Goal: Task Accomplishment & Management: Manage account settings

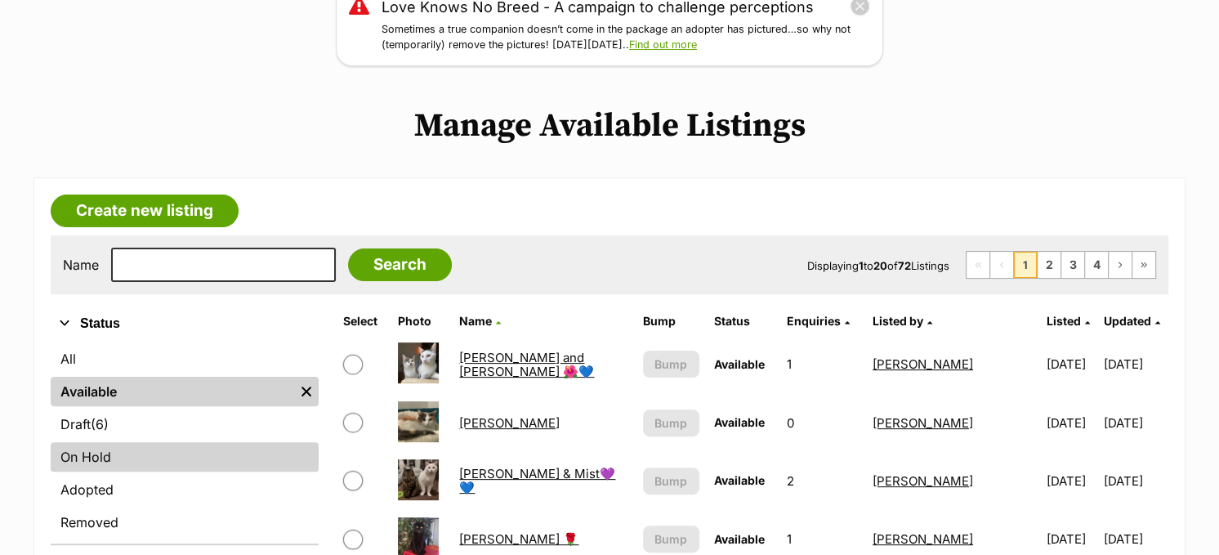
scroll to position [245, 0]
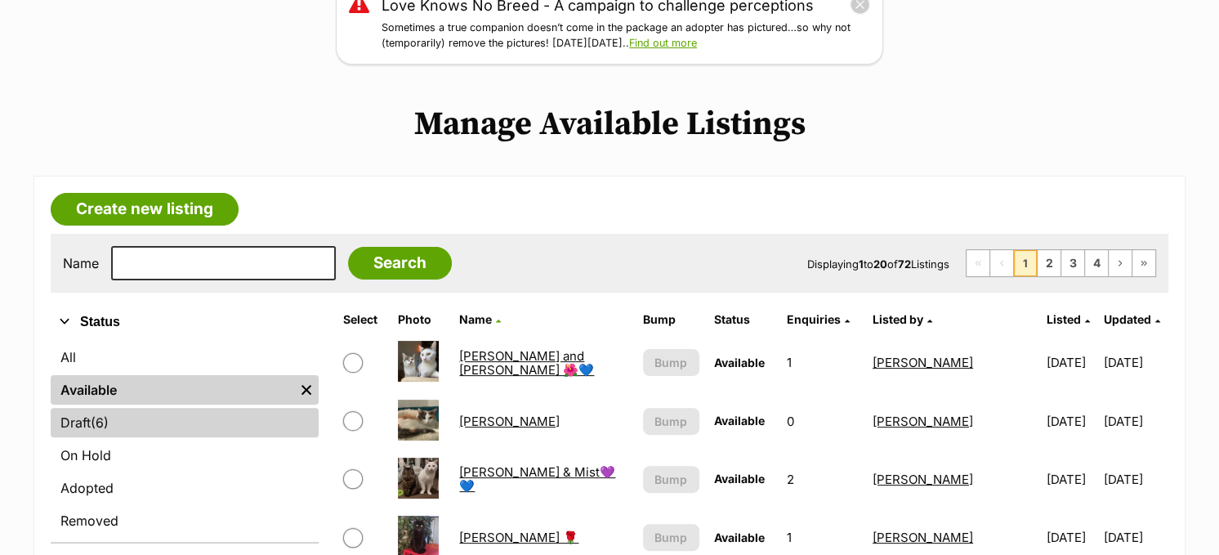
click at [159, 426] on link "Draft (6) Items" at bounding box center [185, 422] width 268 height 29
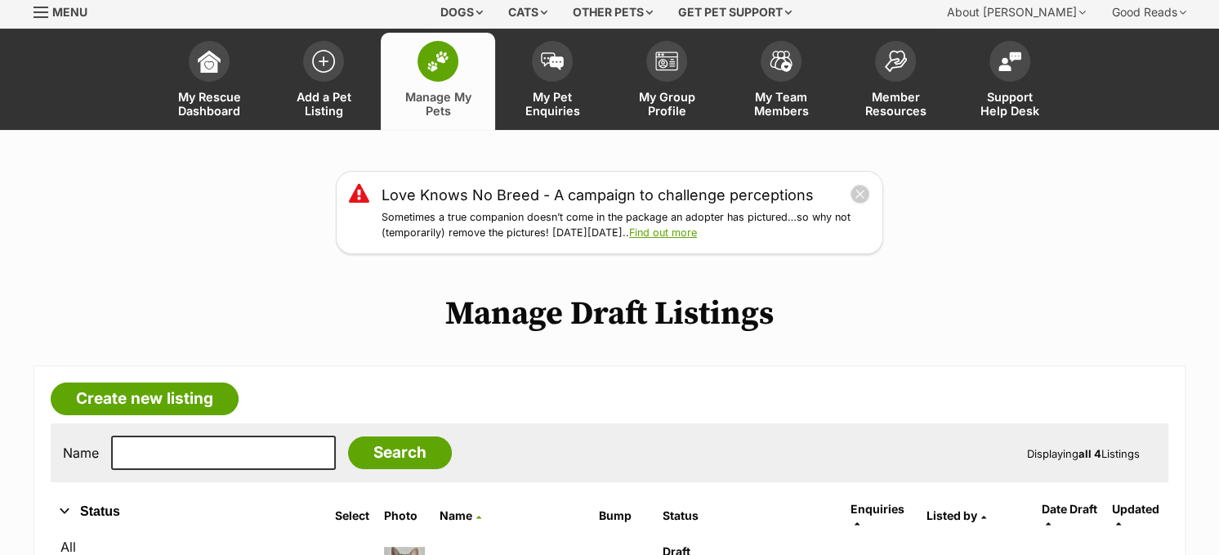
scroll to position [163, 0]
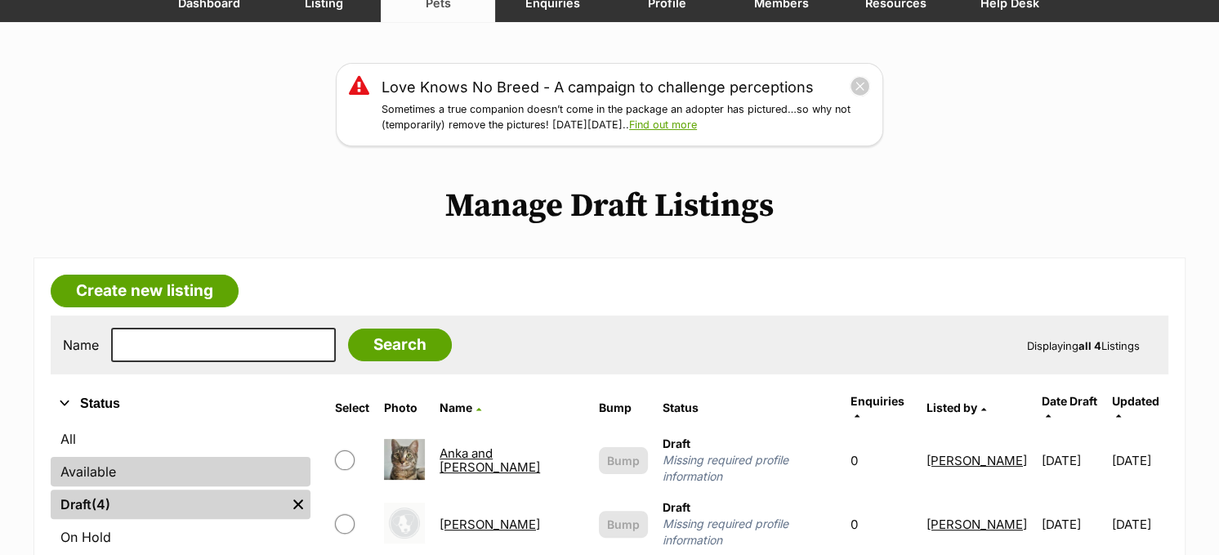
click at [162, 466] on link "Available" at bounding box center [181, 471] width 260 height 29
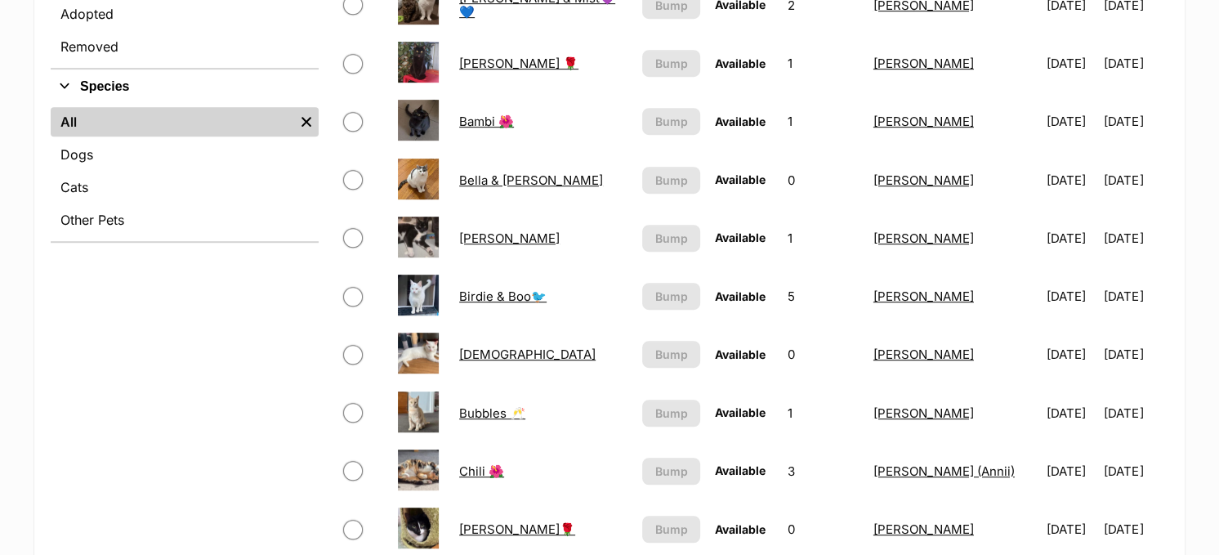
scroll to position [899, 0]
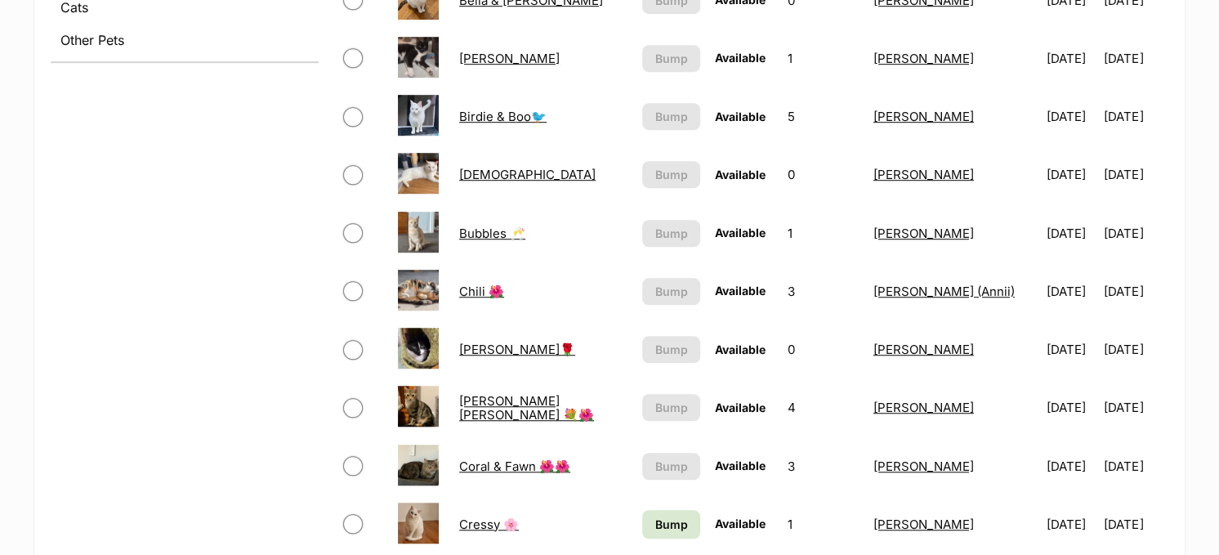
click at [480, 167] on link "[DEMOGRAPHIC_DATA]" at bounding box center [527, 175] width 136 height 16
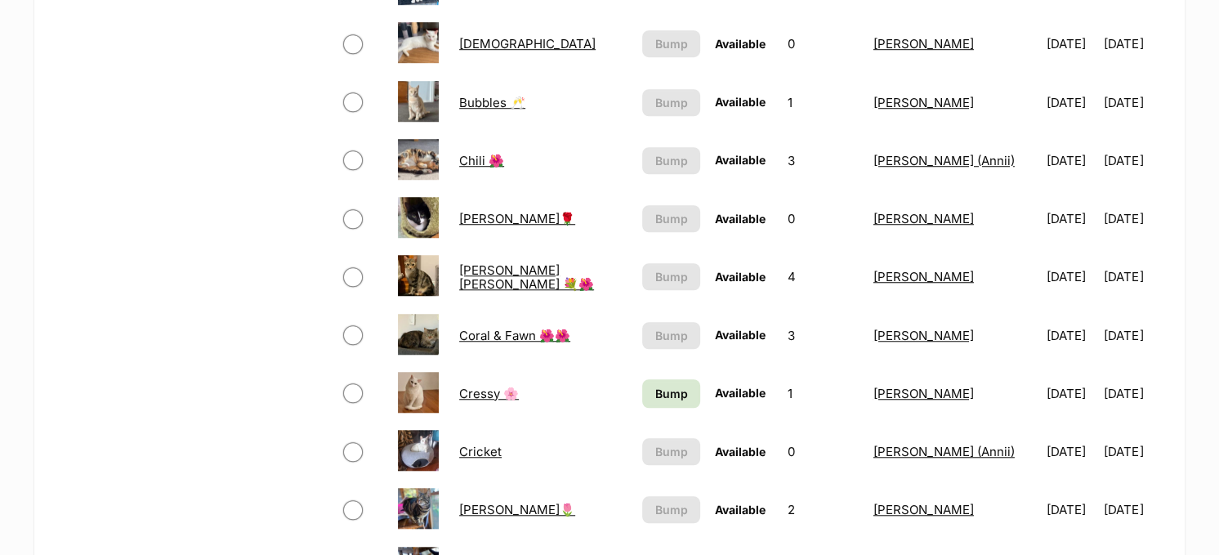
scroll to position [1056, 0]
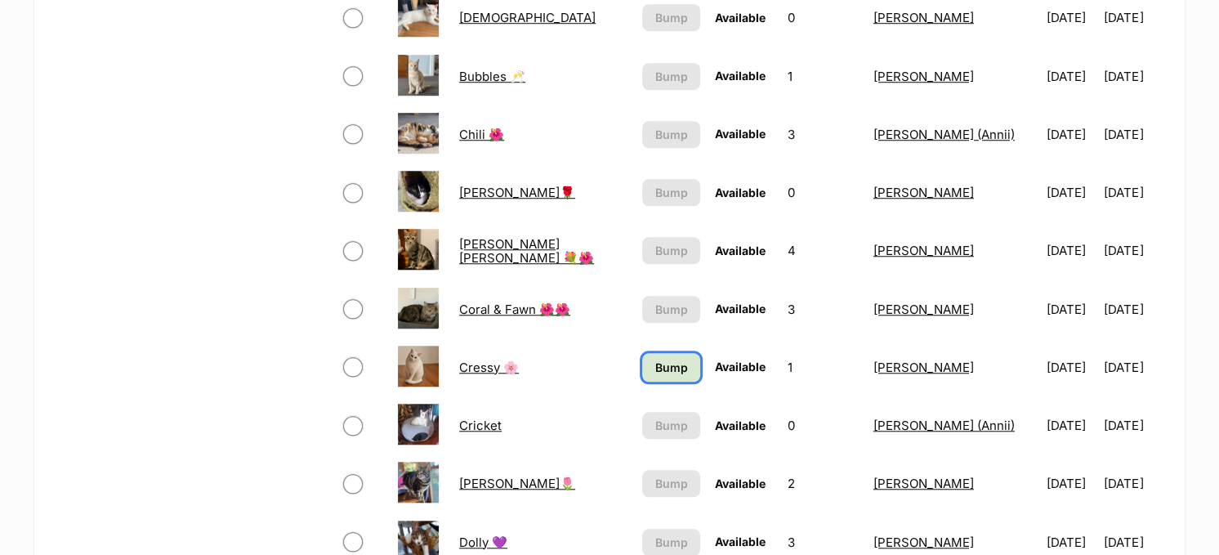
click at [642, 359] on link "Bump" at bounding box center [671, 367] width 58 height 29
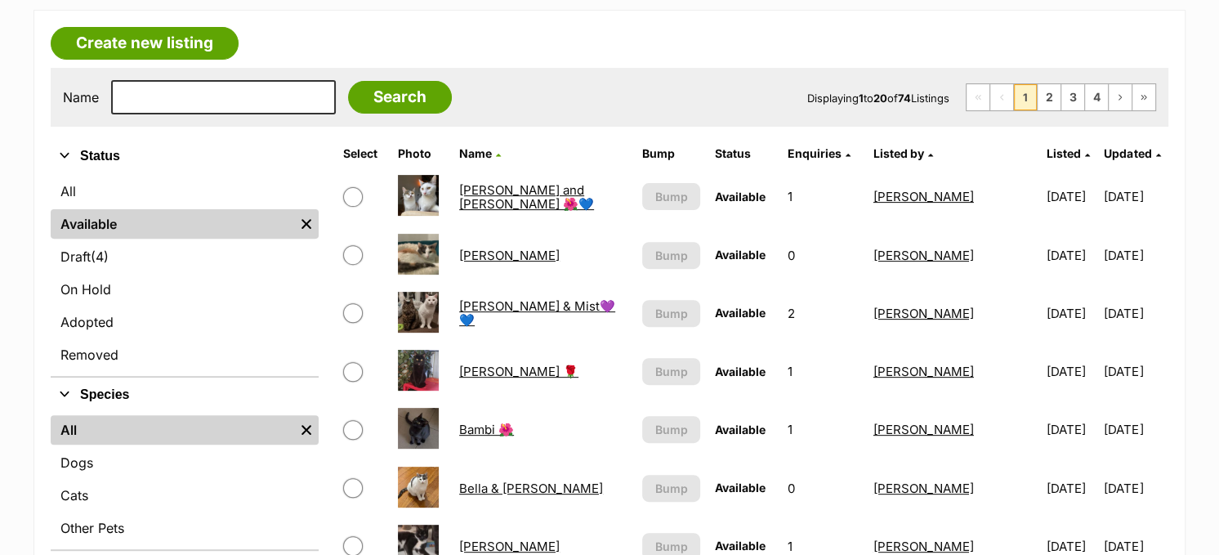
scroll to position [402, 0]
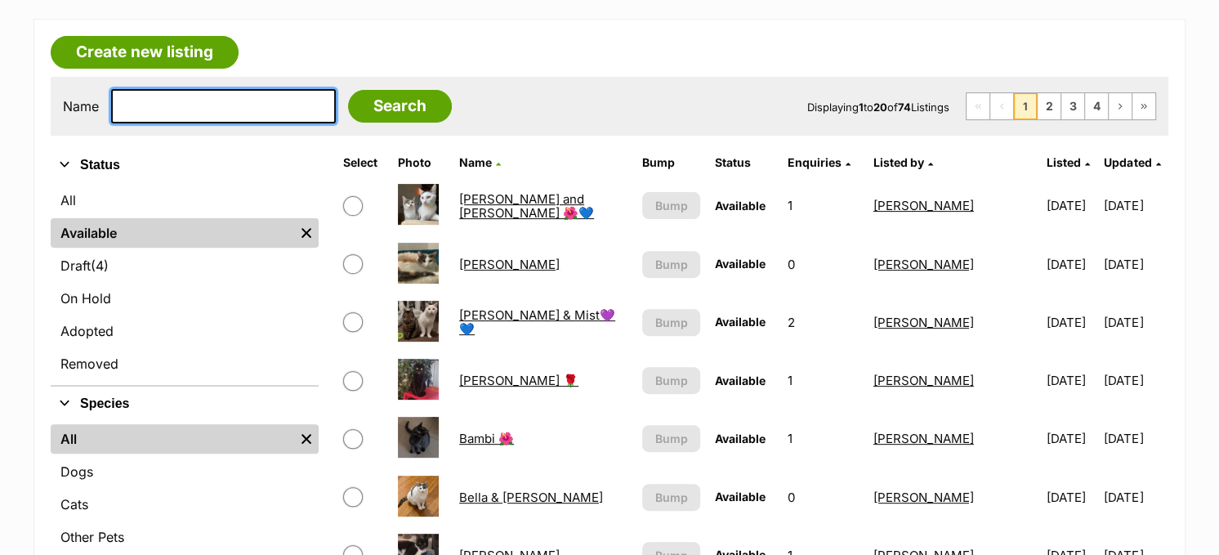
click at [150, 94] on input "text" at bounding box center [223, 106] width 225 height 34
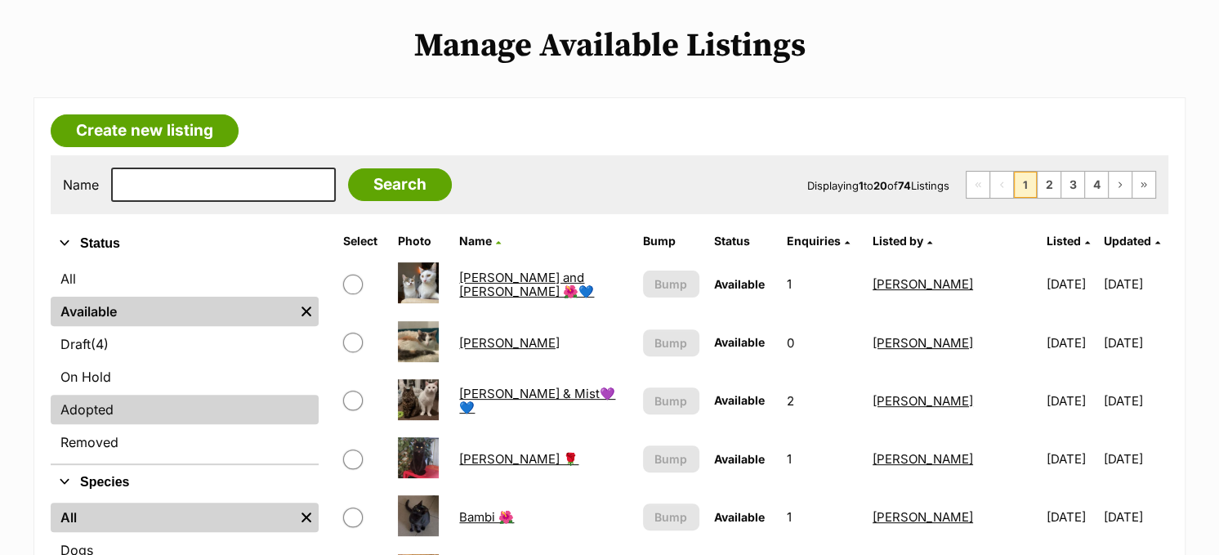
scroll to position [327, 0]
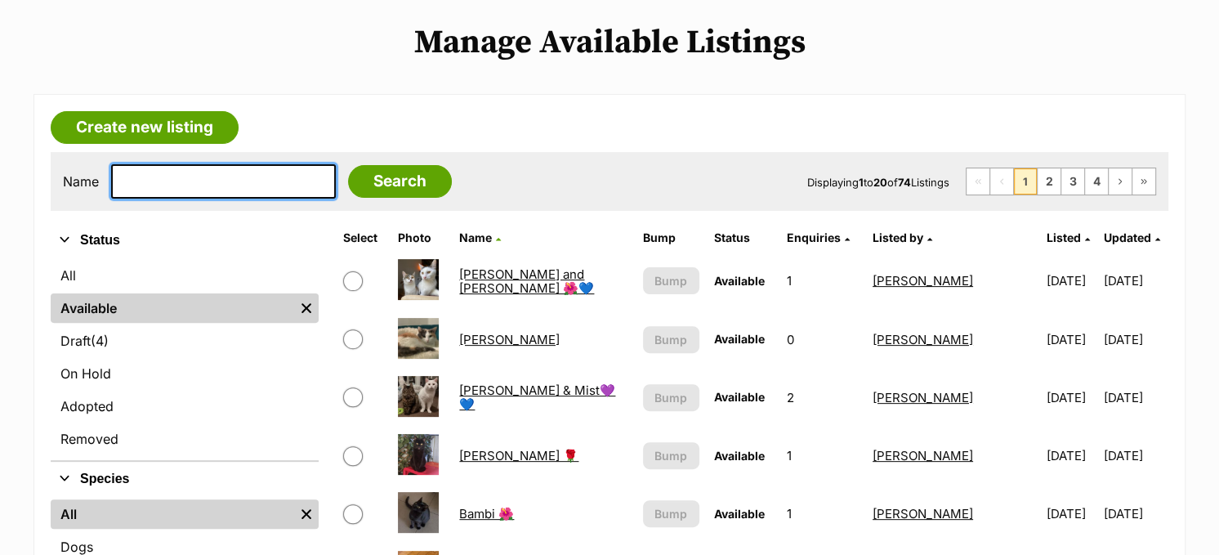
click at [252, 178] on input "text" at bounding box center [223, 181] width 225 height 34
type input "princess"
click at [348, 165] on input "Search" at bounding box center [400, 181] width 104 height 33
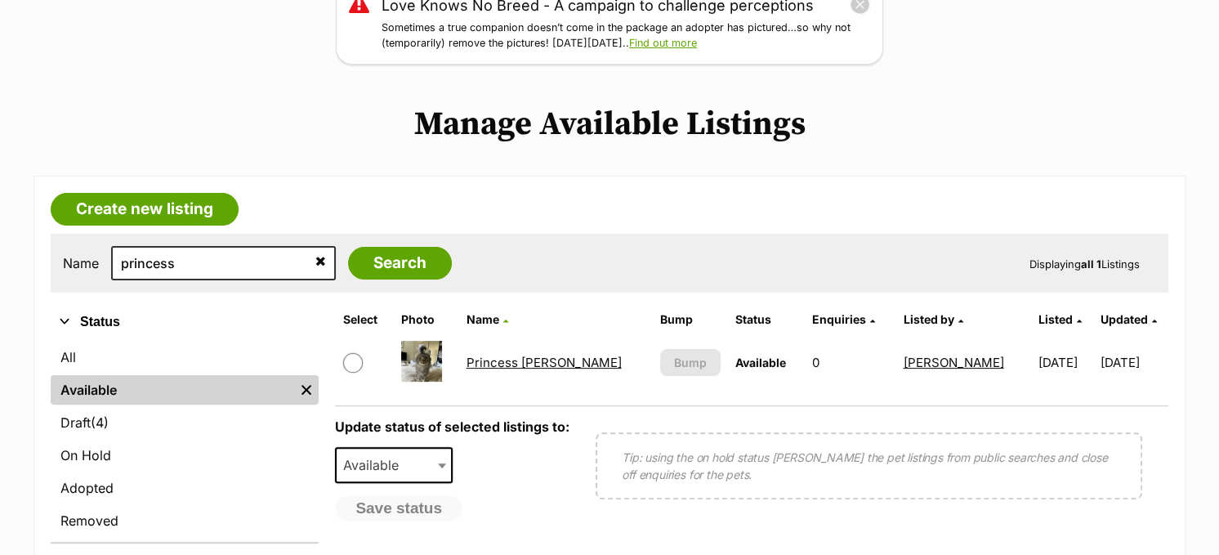
click at [530, 362] on link "Princess Grace" at bounding box center [543, 363] width 155 height 16
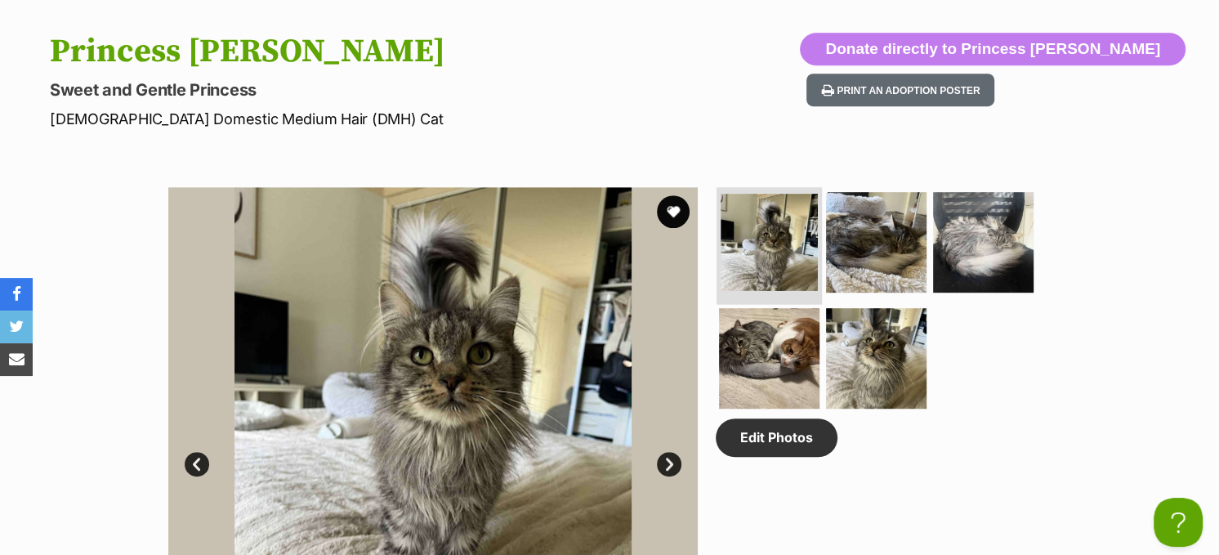
scroll to position [735, 0]
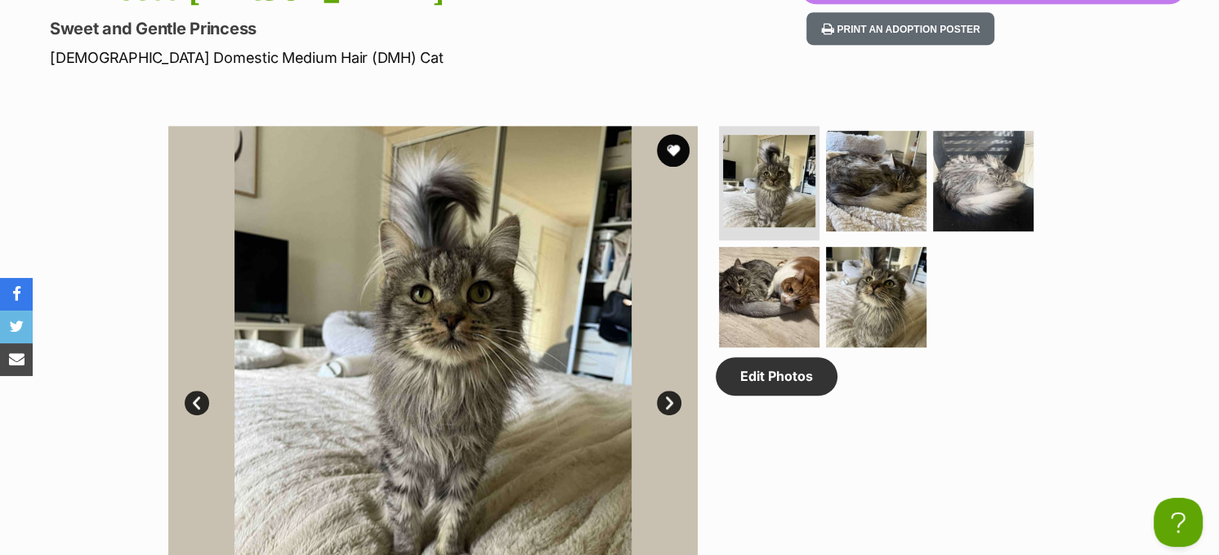
click at [668, 403] on link "Next" at bounding box center [669, 403] width 25 height 25
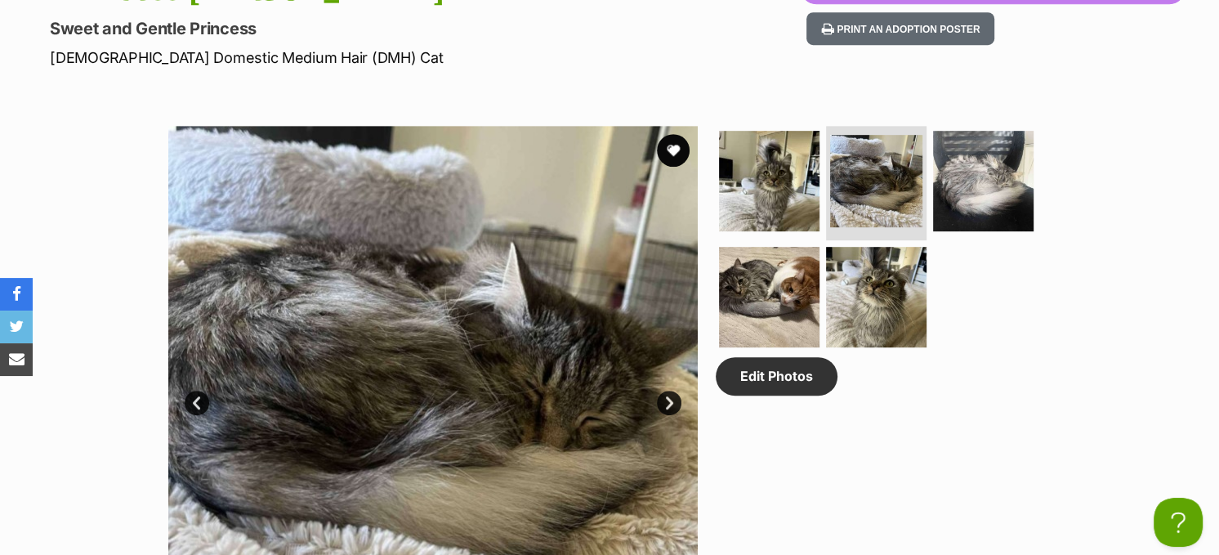
click at [668, 403] on link "Next" at bounding box center [669, 403] width 25 height 25
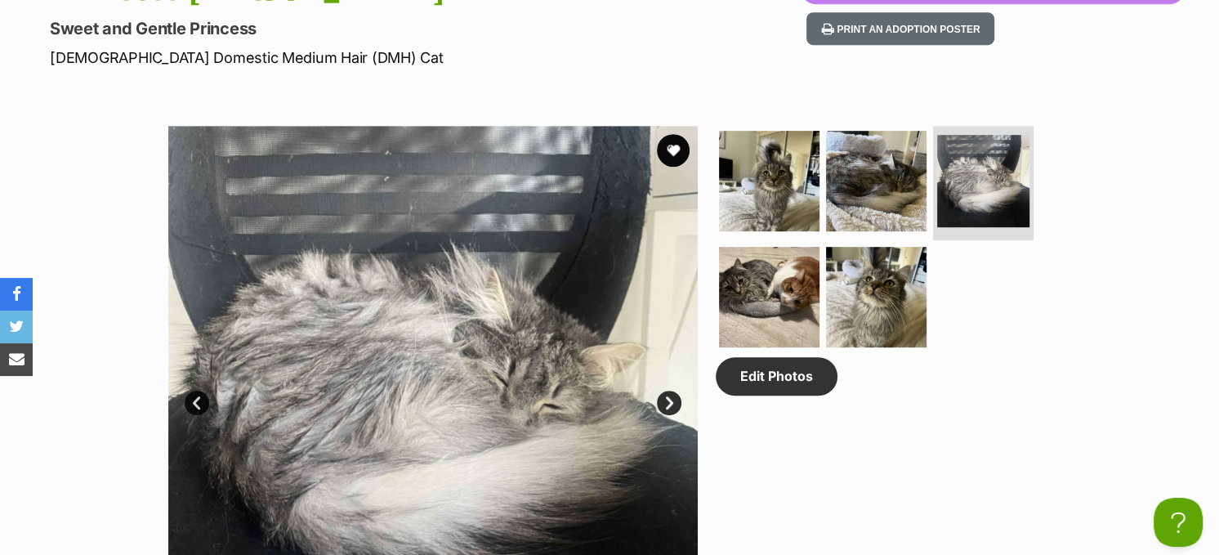
click at [668, 403] on link "Next" at bounding box center [669, 403] width 25 height 25
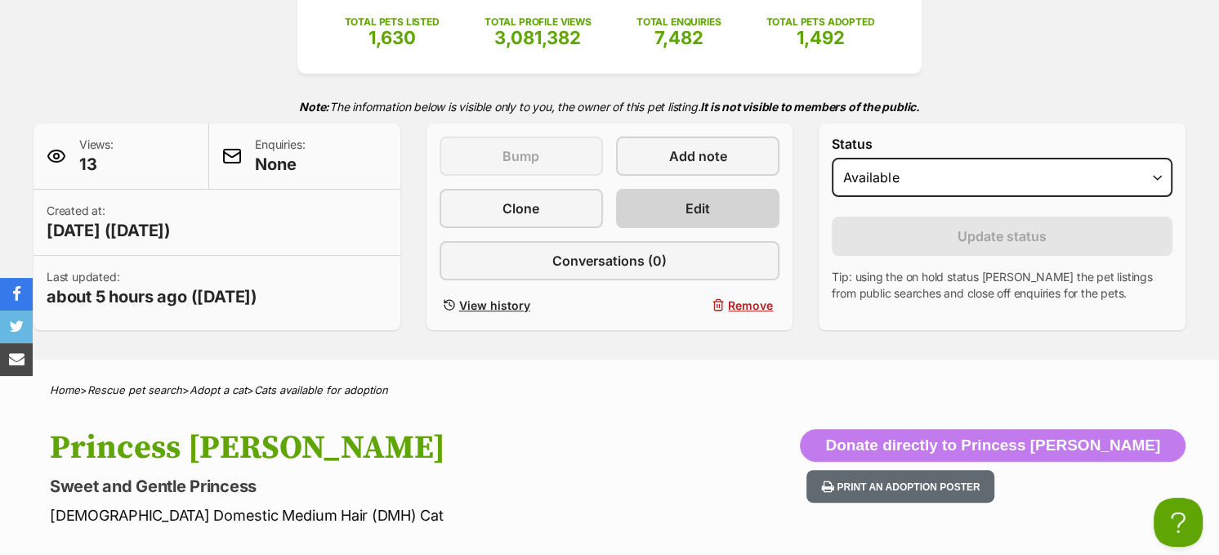
scroll to position [163, 0]
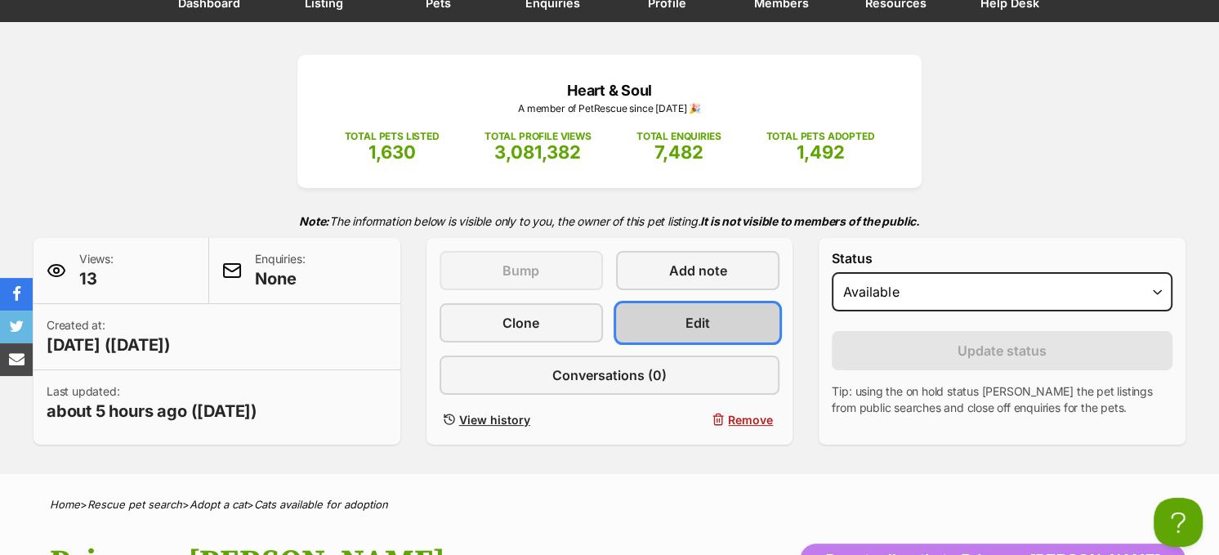
click at [727, 319] on link "Edit" at bounding box center [697, 322] width 163 height 39
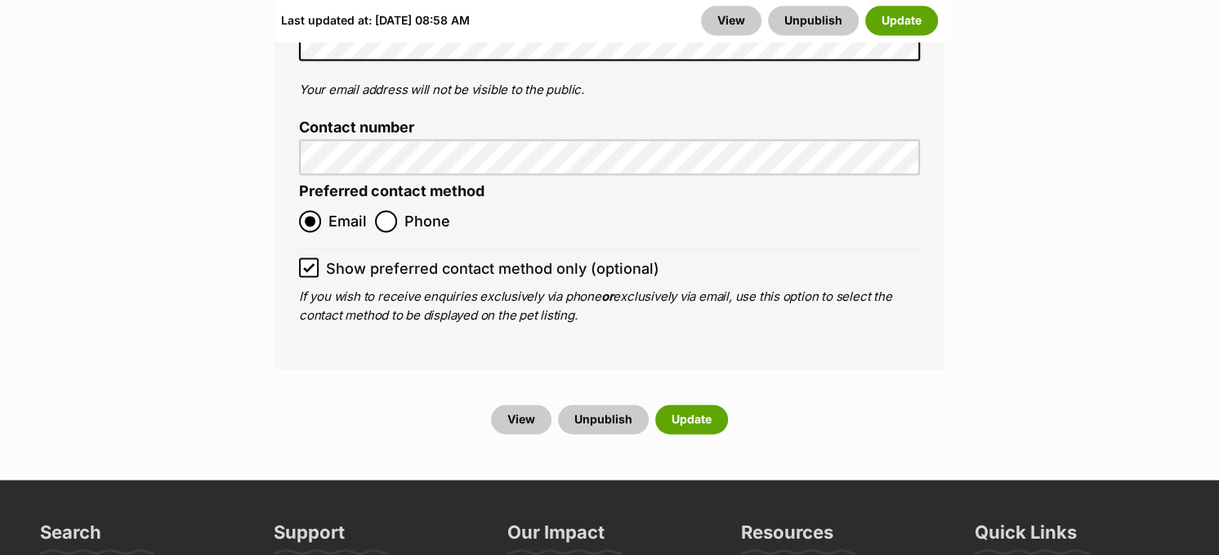
scroll to position [7108, 0]
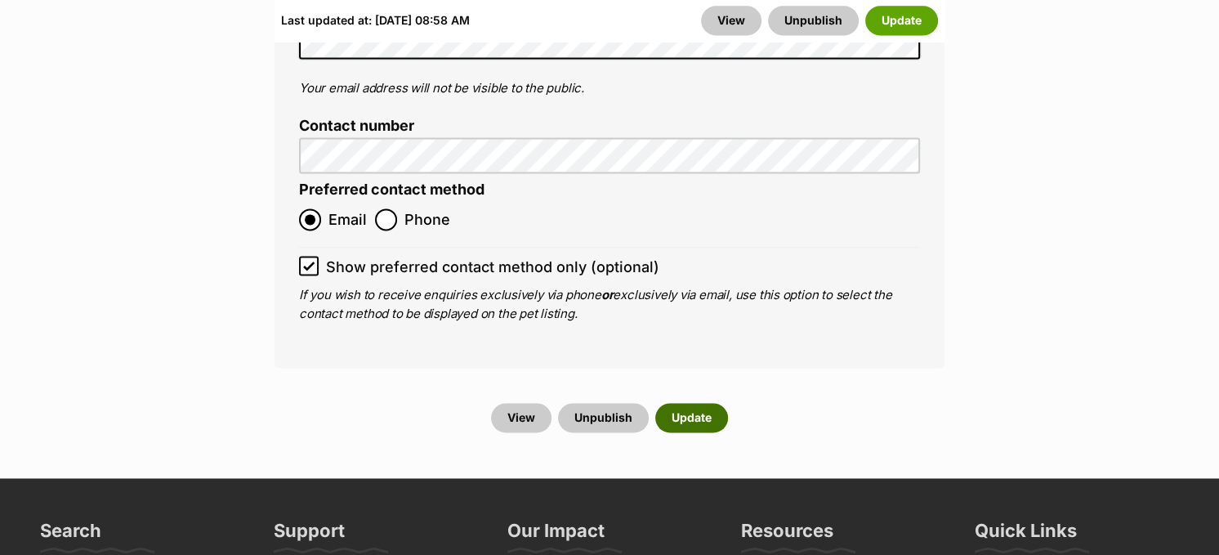
click at [716, 403] on button "Update" at bounding box center [691, 417] width 73 height 29
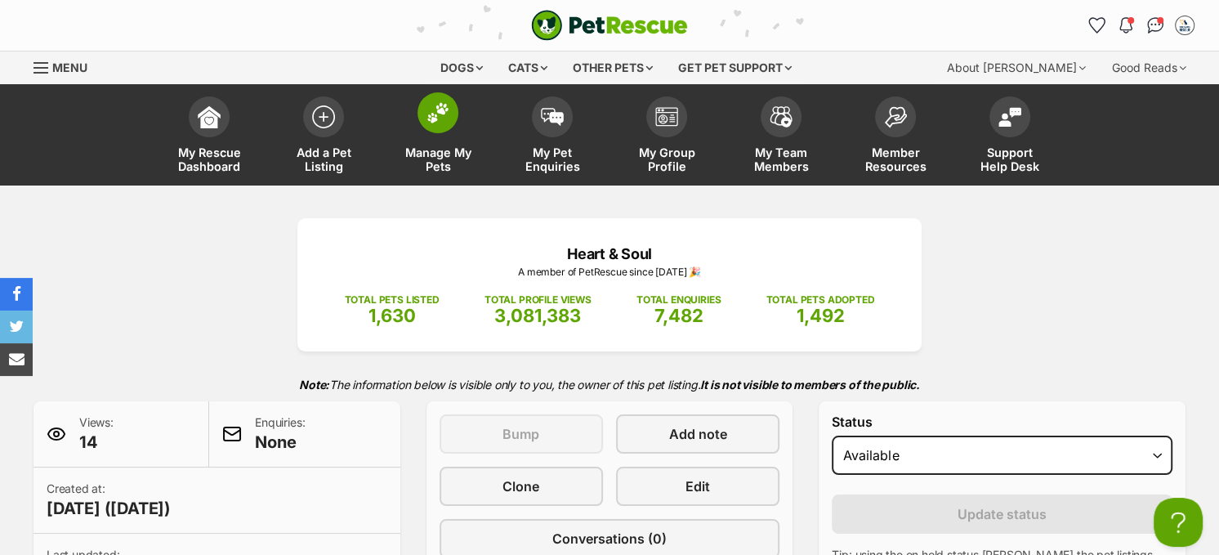
click at [422, 126] on span at bounding box center [438, 112] width 41 height 41
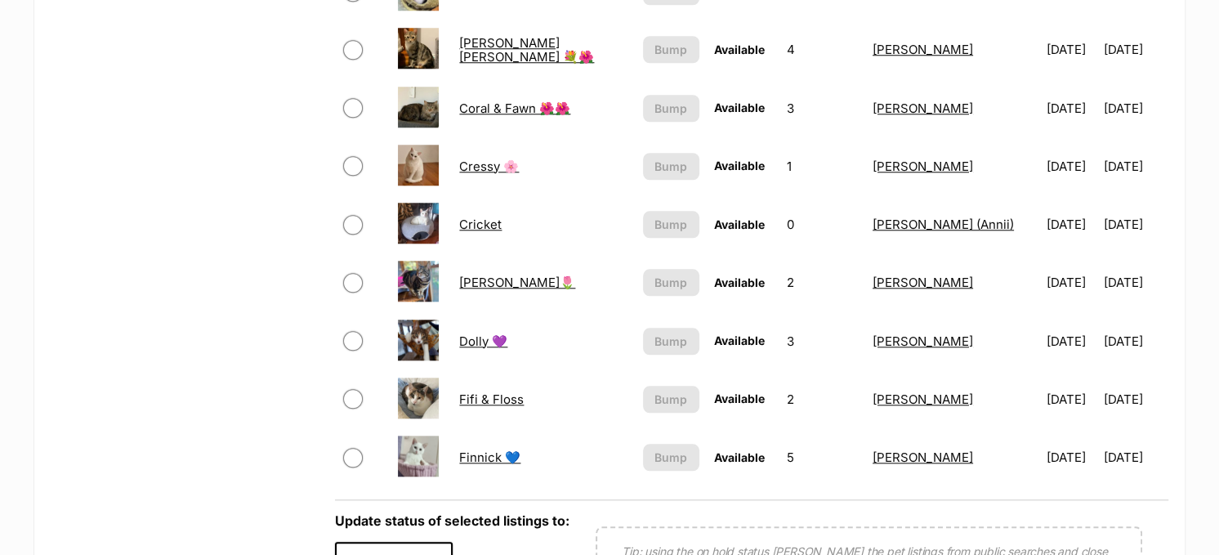
scroll to position [1389, 0]
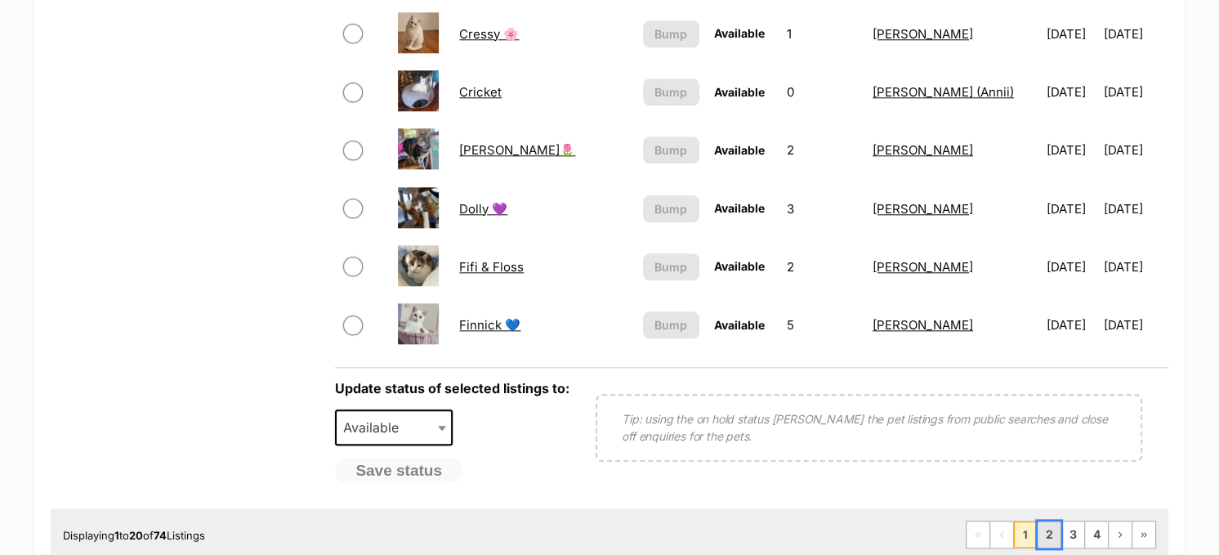
click at [1043, 521] on link "2" at bounding box center [1049, 534] width 23 height 26
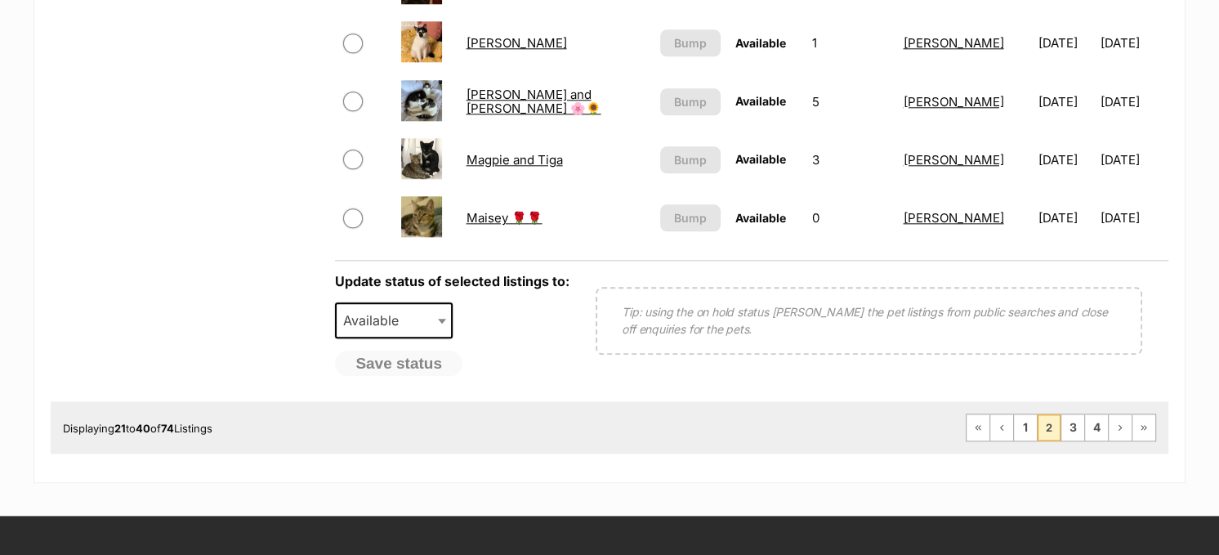
scroll to position [1634, 0]
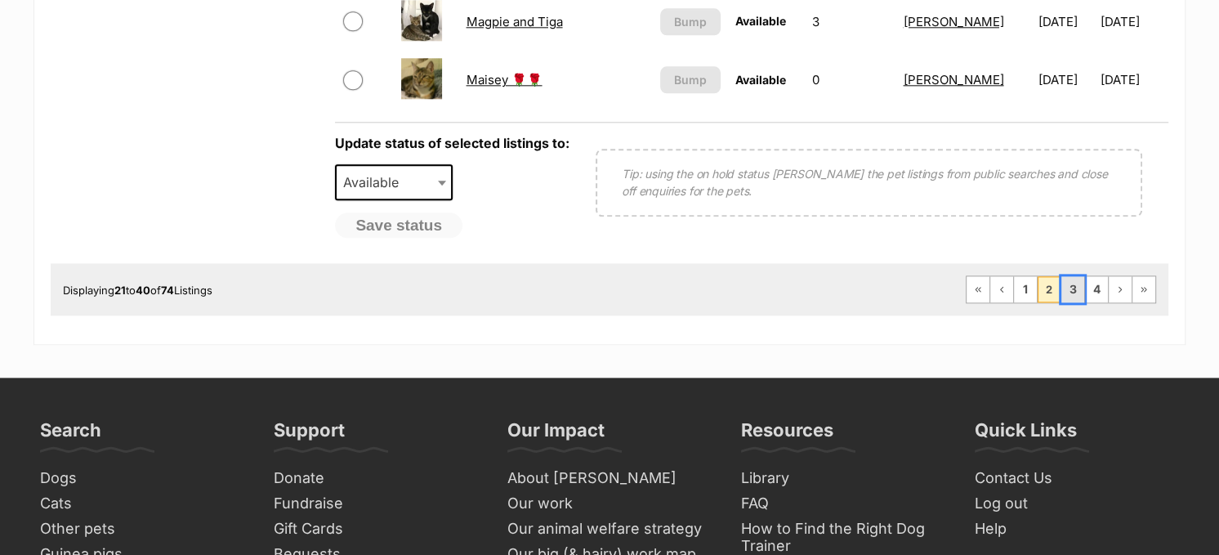
click at [1073, 284] on link "3" at bounding box center [1072, 289] width 23 height 26
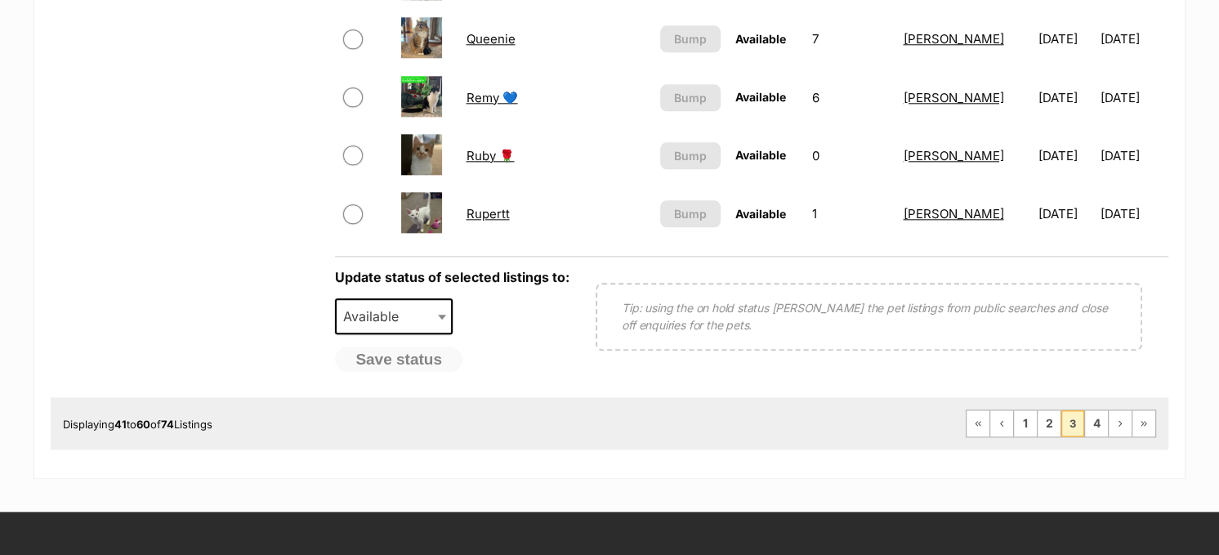
scroll to position [1634, 0]
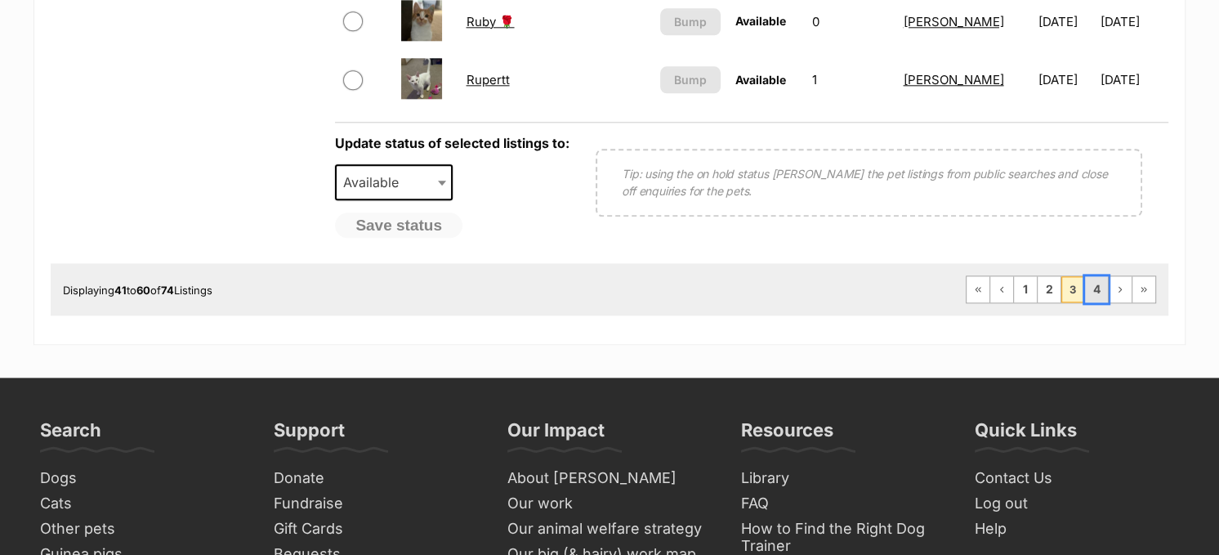
click at [1088, 278] on link "4" at bounding box center [1096, 289] width 23 height 26
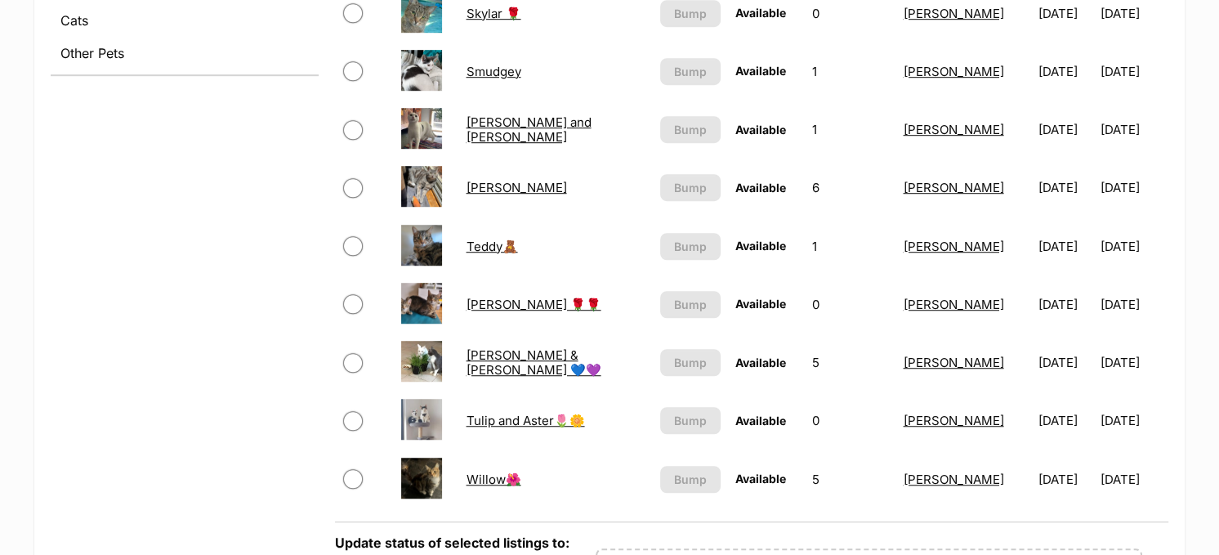
scroll to position [980, 0]
